Goal: Task Accomplishment & Management: Manage account settings

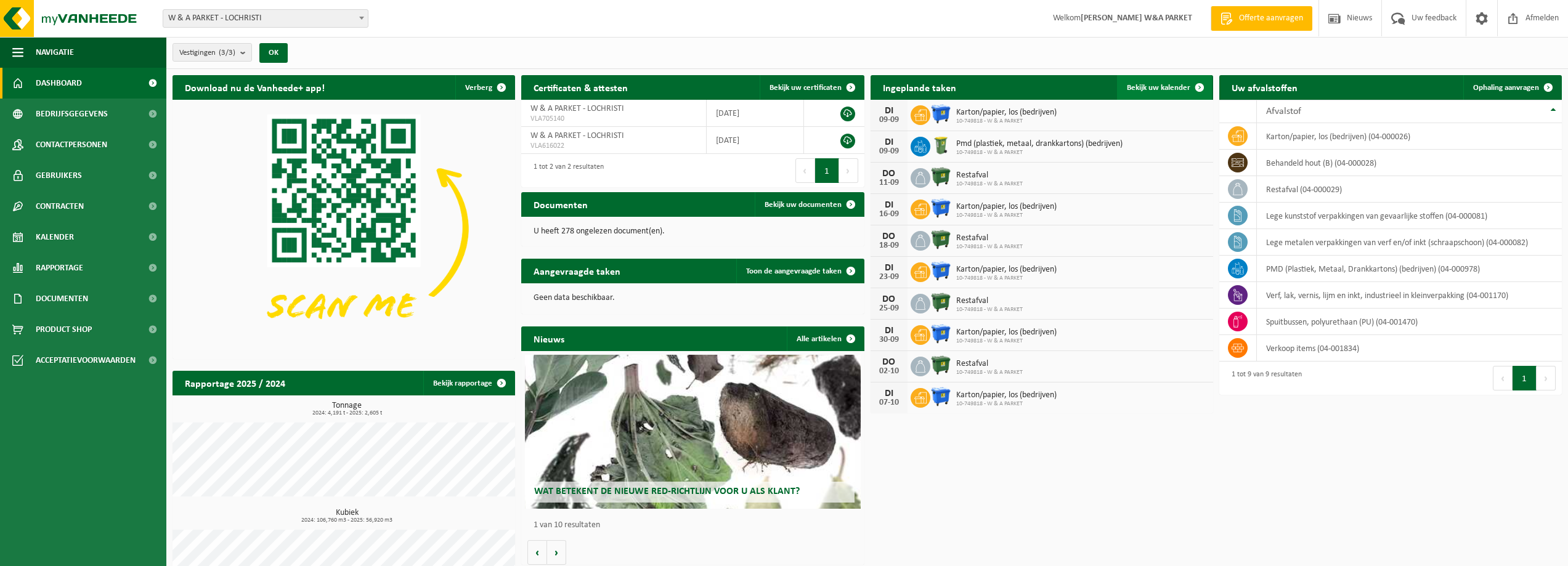
click at [1164, 89] on span "Bekijk uw kalender" at bounding box center [1159, 88] width 64 height 8
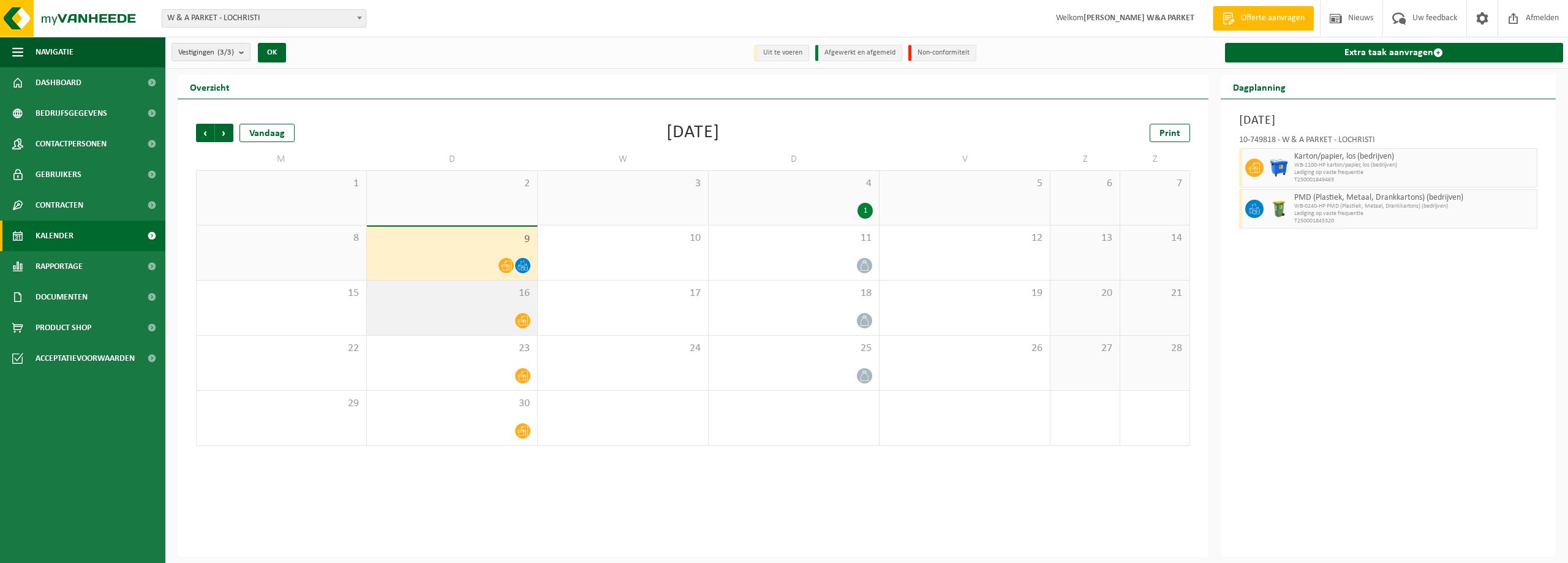
click at [522, 323] on icon at bounding box center [522, 321] width 10 height 10
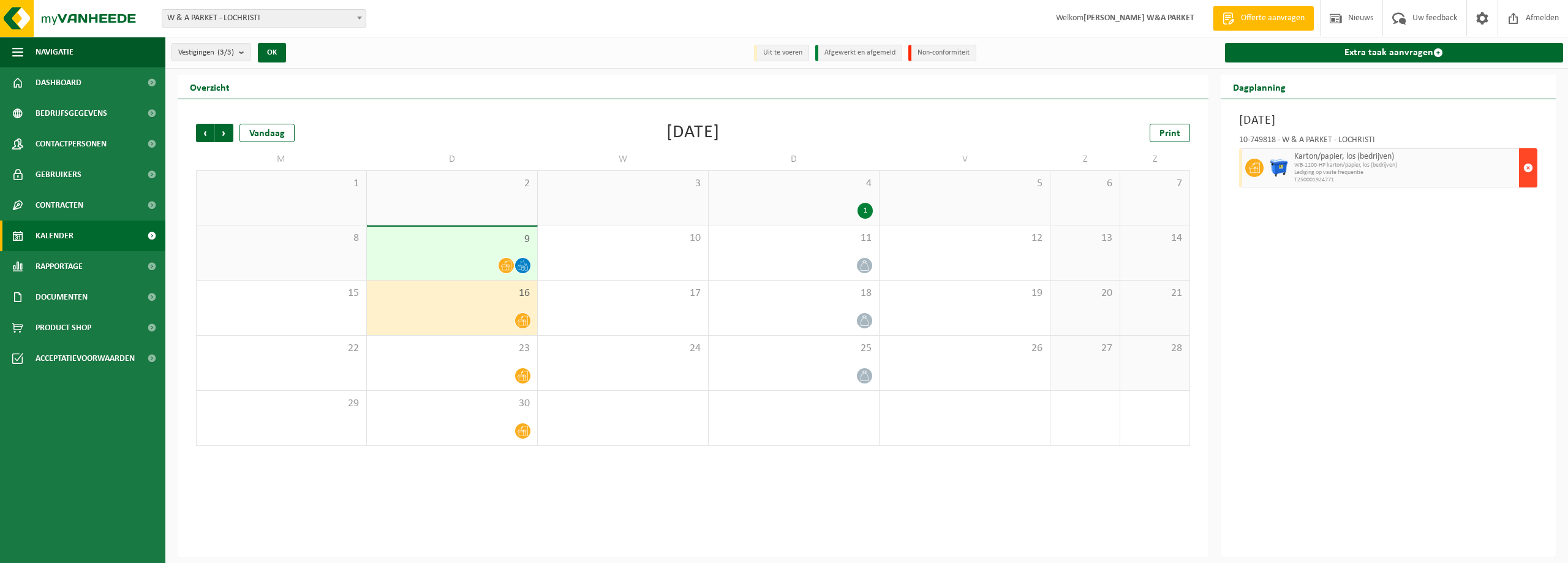
click at [1528, 168] on span "button" at bounding box center [1528, 168] width 10 height 25
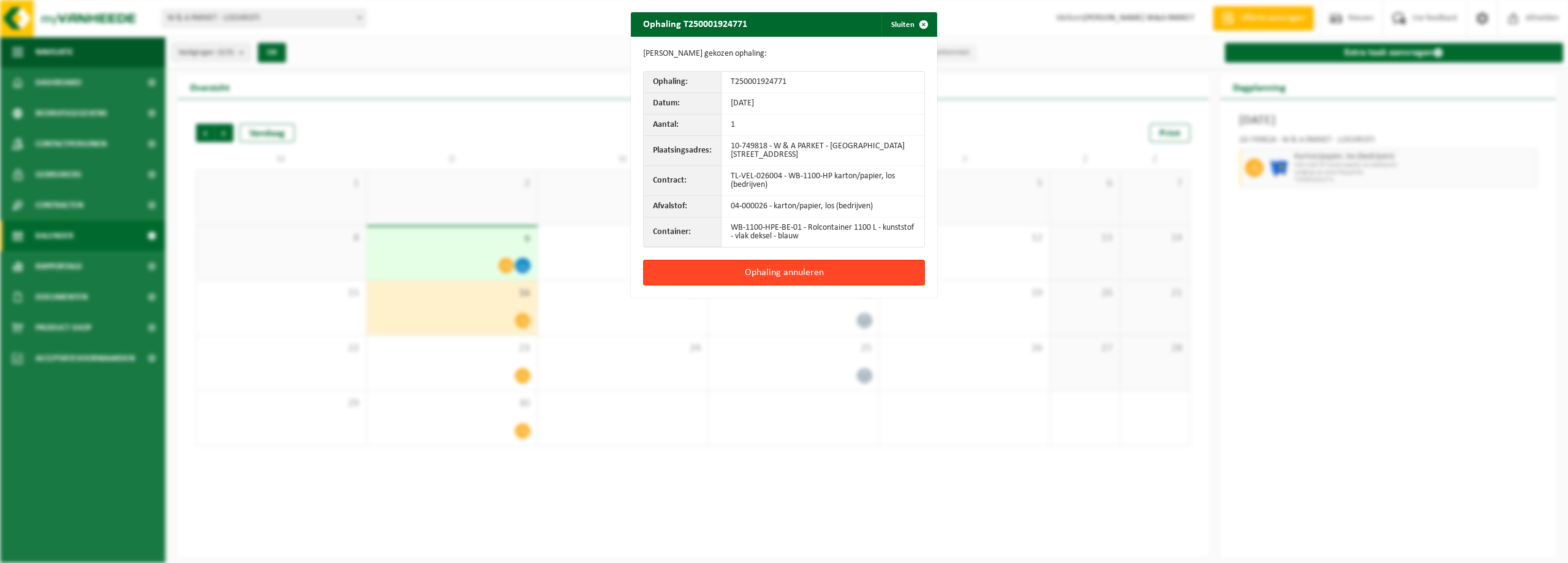
click at [789, 273] on button "Ophaling annuleren" at bounding box center [783, 273] width 282 height 25
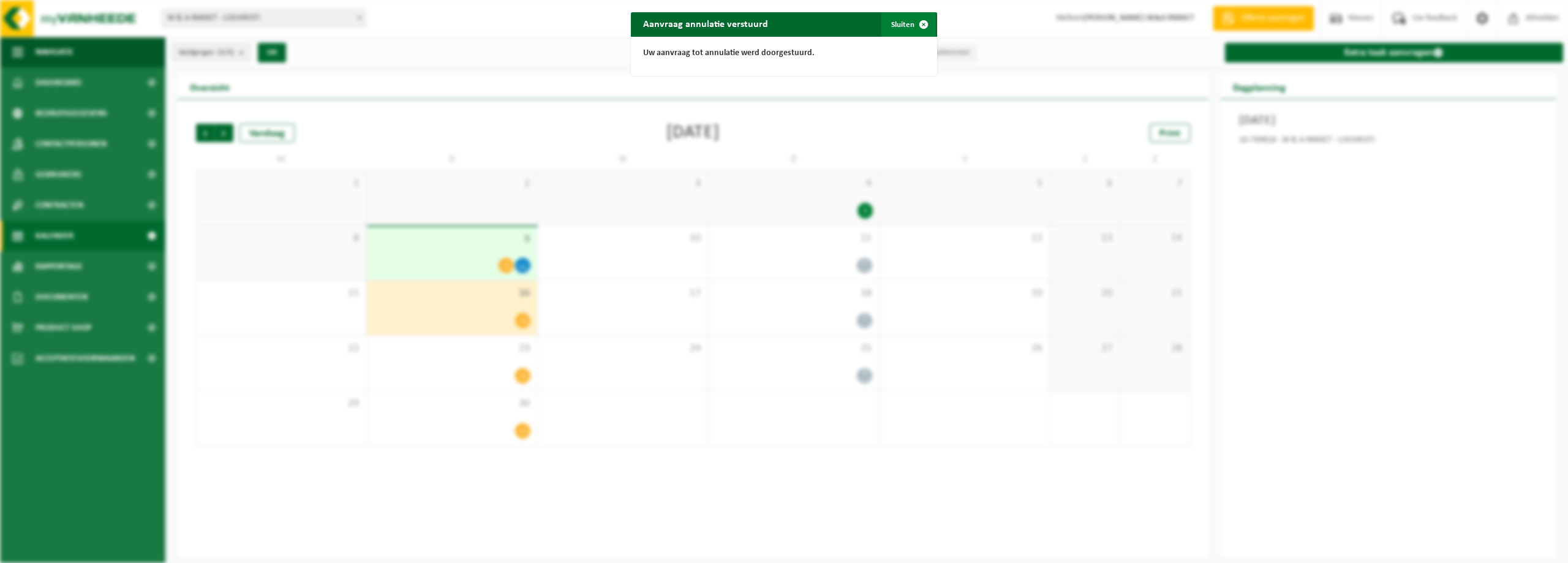
click at [892, 23] on button "Sluiten" at bounding box center [908, 25] width 55 height 25
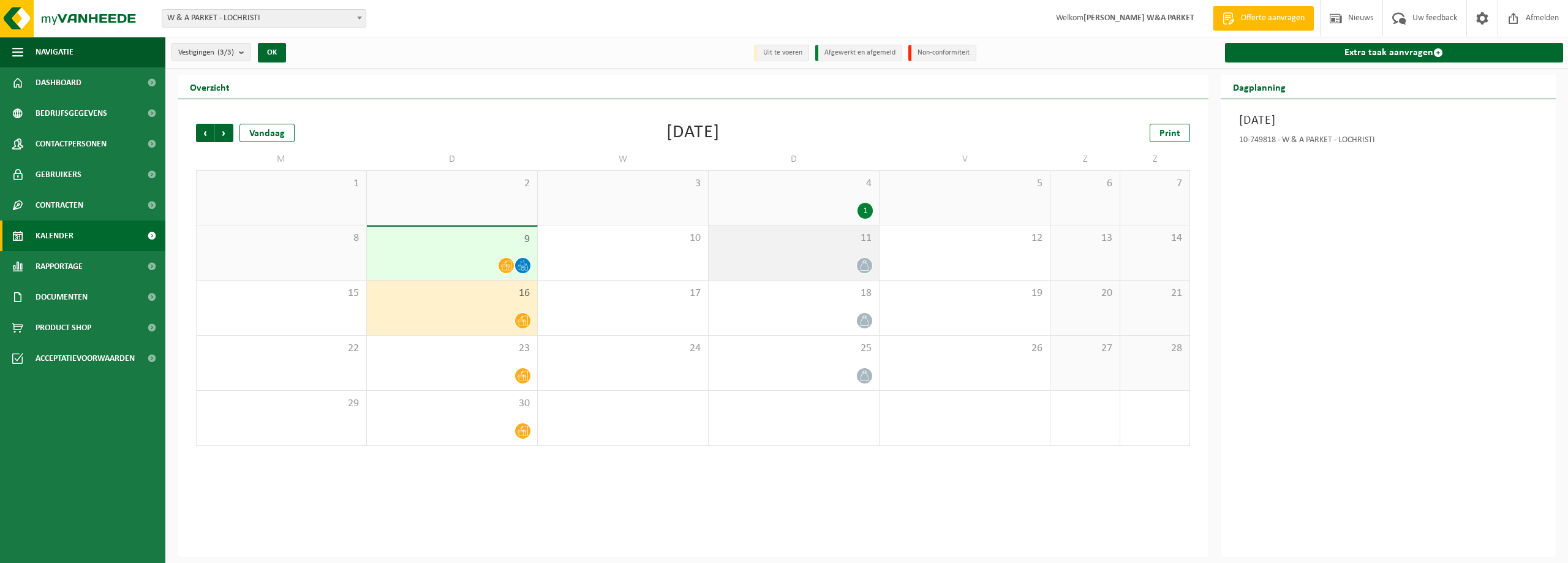
click at [863, 265] on icon at bounding box center [864, 265] width 10 height 10
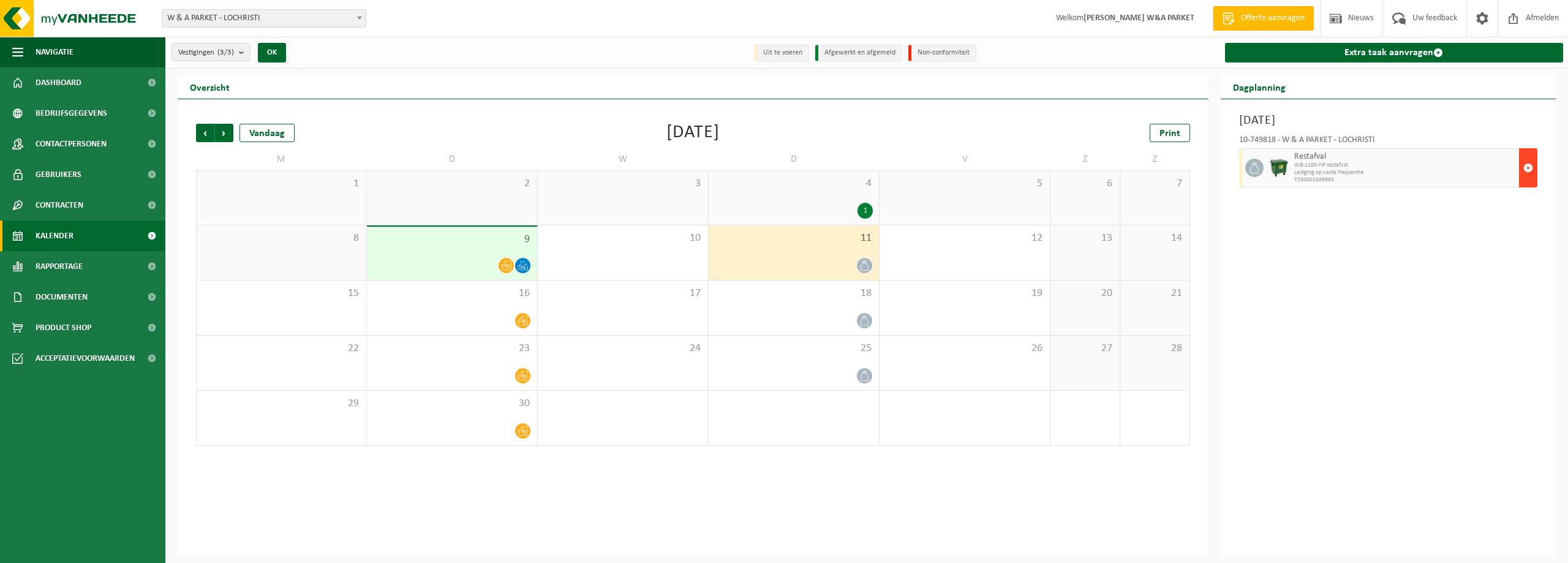
click at [1531, 168] on span "button" at bounding box center [1528, 168] width 10 height 25
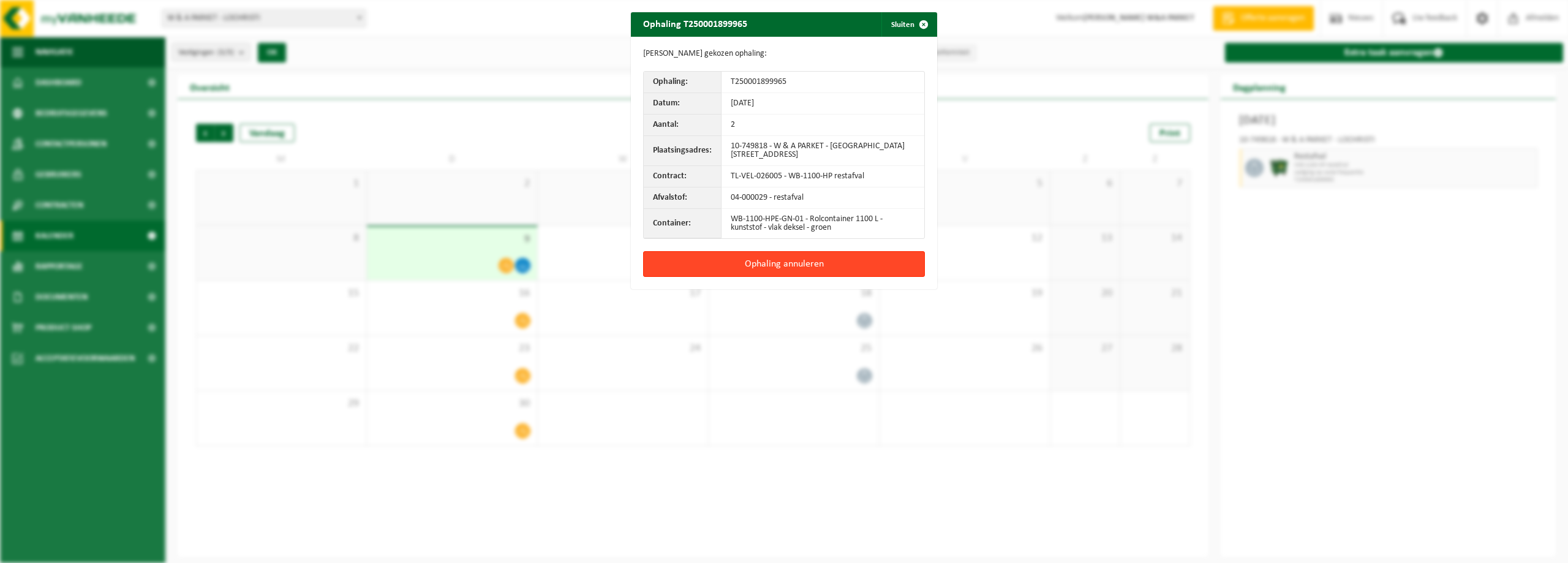
click at [769, 263] on button "Ophaling annuleren" at bounding box center [783, 263] width 282 height 25
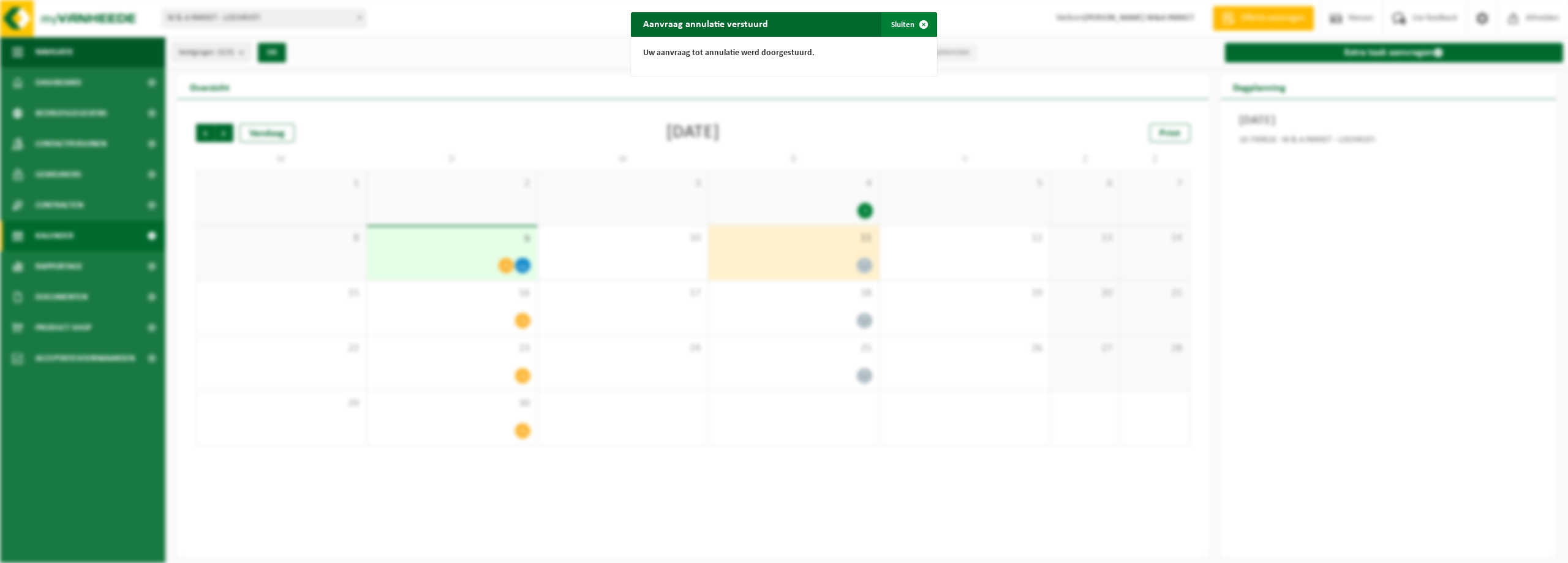
click at [902, 19] on button "Sluiten" at bounding box center [908, 25] width 55 height 25
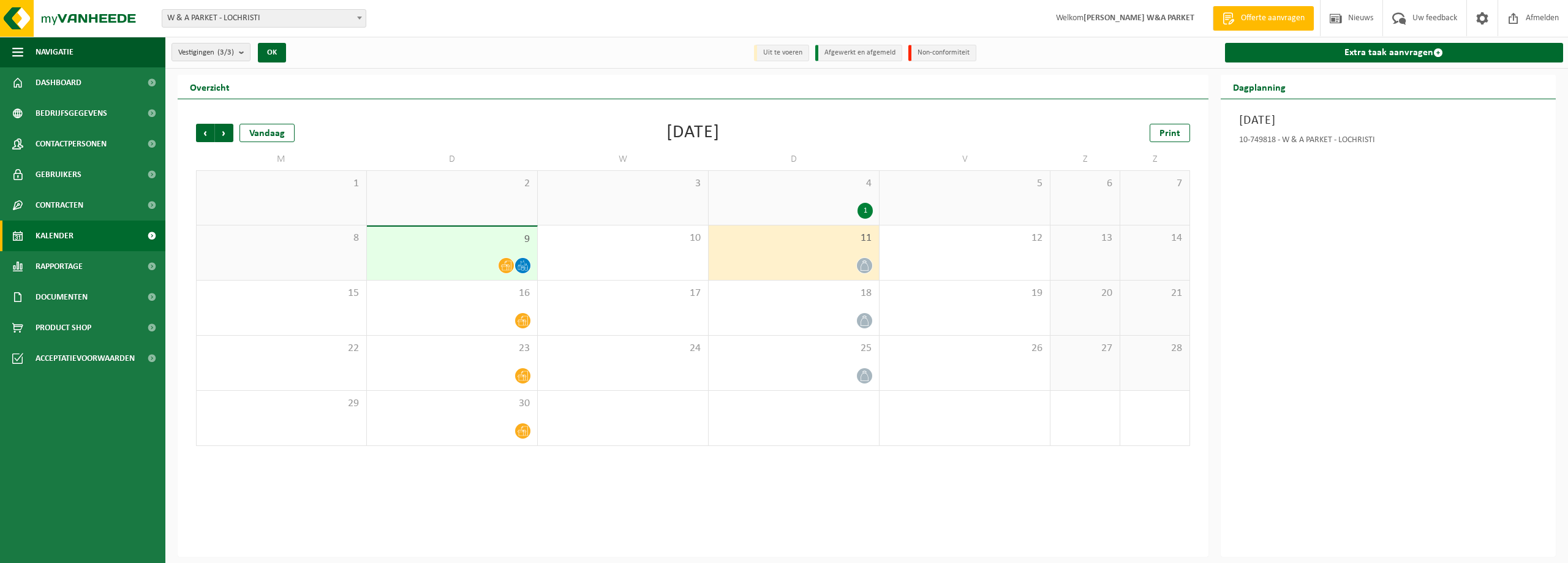
click at [865, 212] on div "1" at bounding box center [865, 211] width 15 height 16
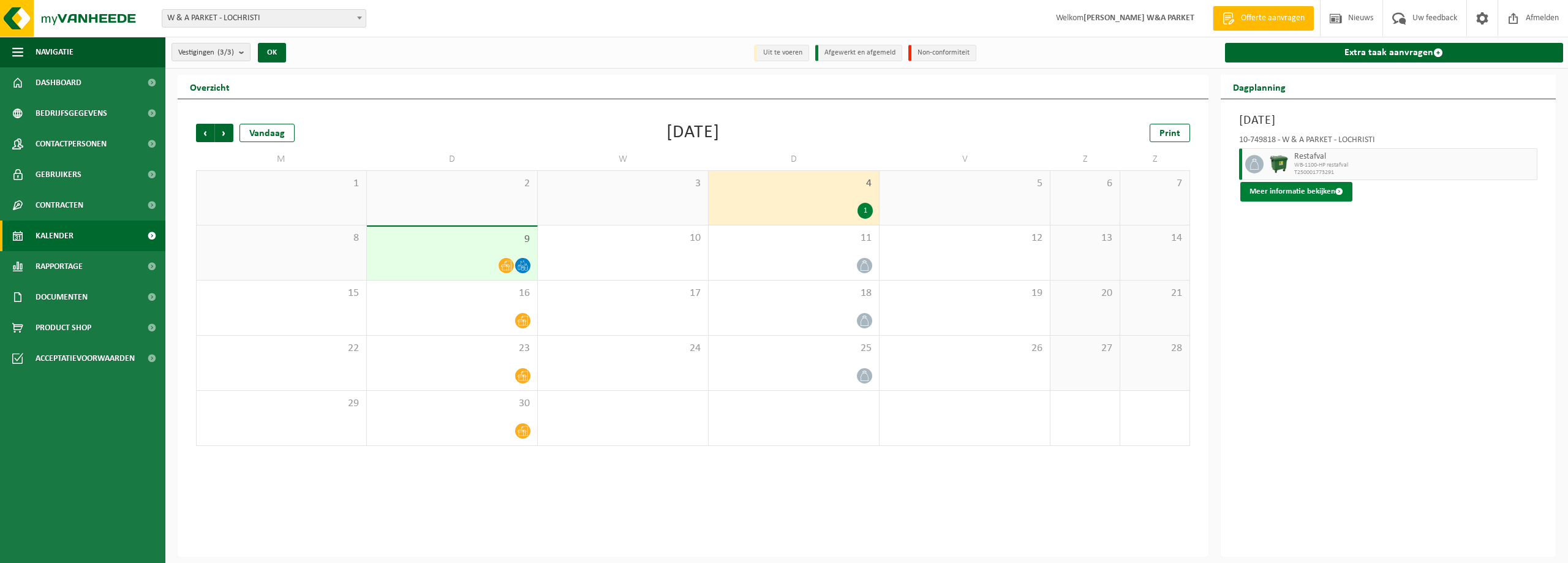
click at [1293, 192] on button "Meer informatie bekijken" at bounding box center [1296, 192] width 112 height 19
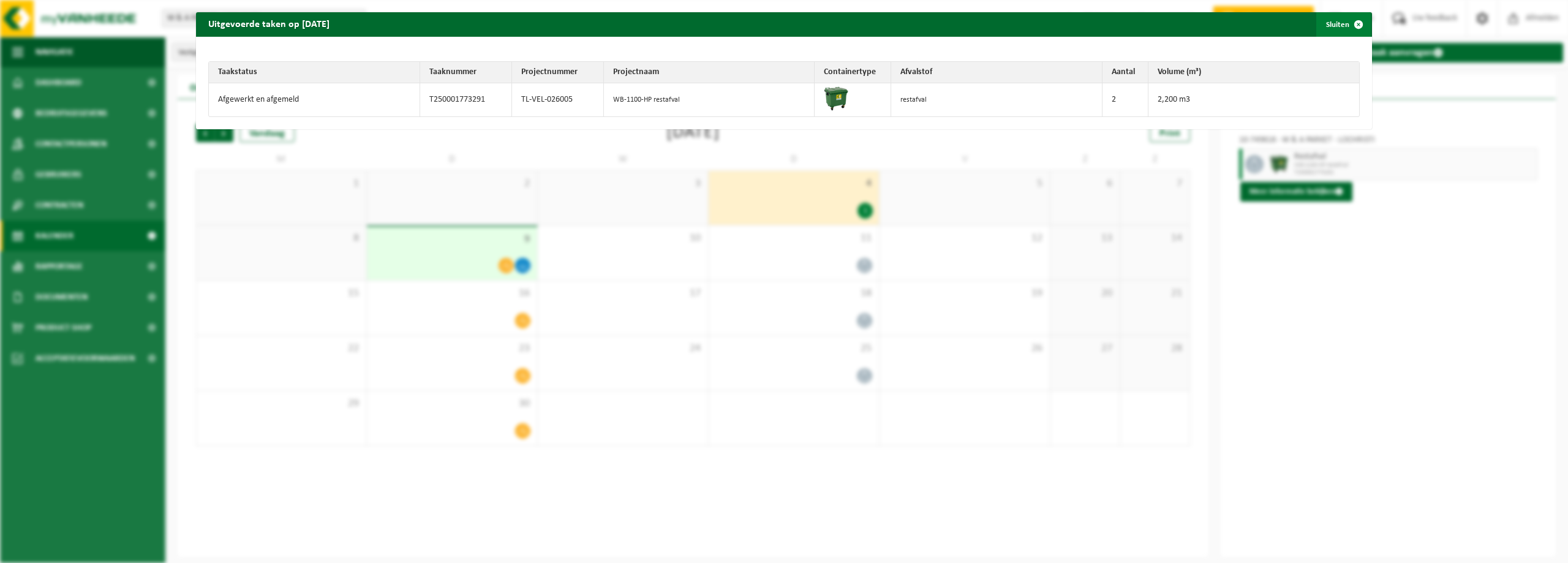
click at [1353, 22] on span "button" at bounding box center [1359, 25] width 25 height 25
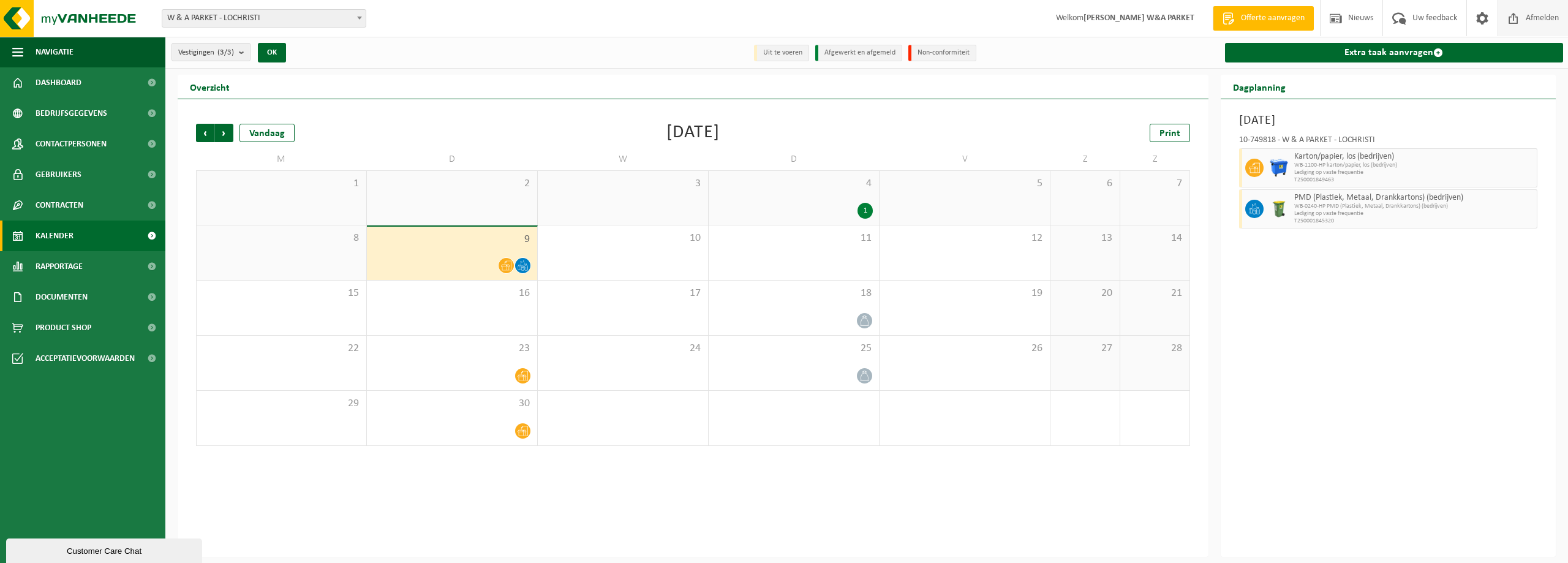
click at [1544, 19] on span "Afmelden" at bounding box center [1542, 18] width 39 height 36
